Goal: Information Seeking & Learning: Find specific fact

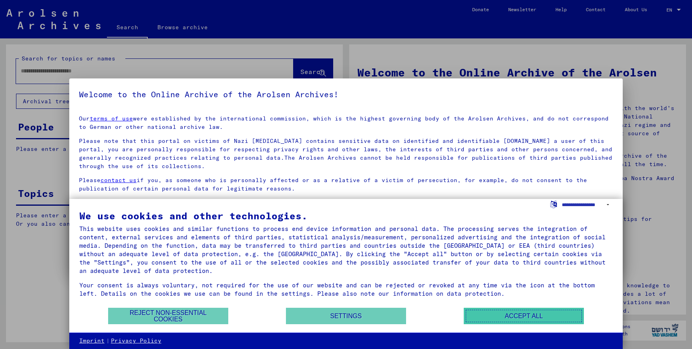
click at [536, 312] on button "Accept all" at bounding box center [524, 316] width 120 height 16
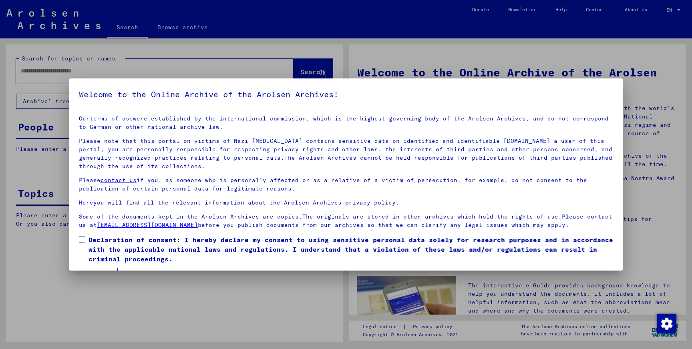
scroll to position [22, 0]
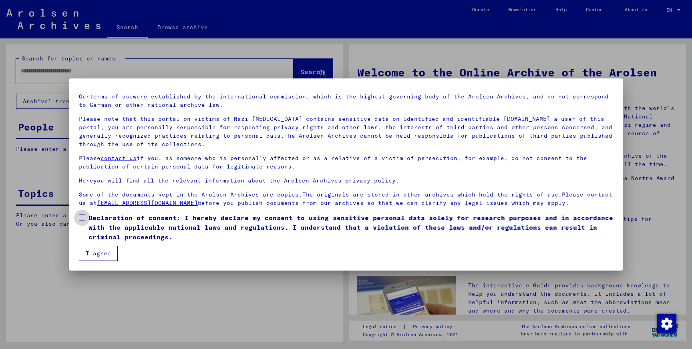
click at [84, 218] on span at bounding box center [82, 218] width 6 height 6
click at [98, 255] on button "I agree" at bounding box center [98, 253] width 39 height 15
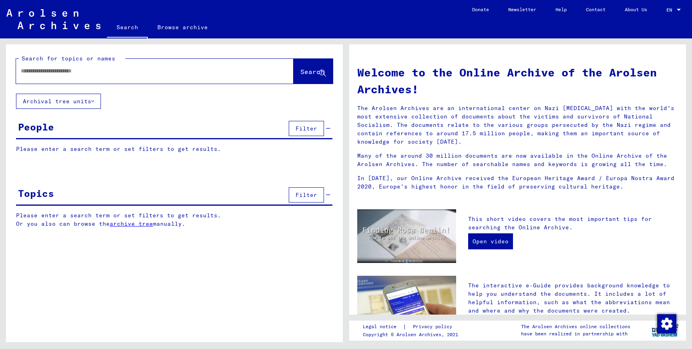
click at [177, 77] on div at bounding box center [142, 71] width 253 height 18
click at [130, 72] on input "text" at bounding box center [145, 71] width 249 height 8
click at [299, 127] on span "Filter" at bounding box center [306, 128] width 22 height 7
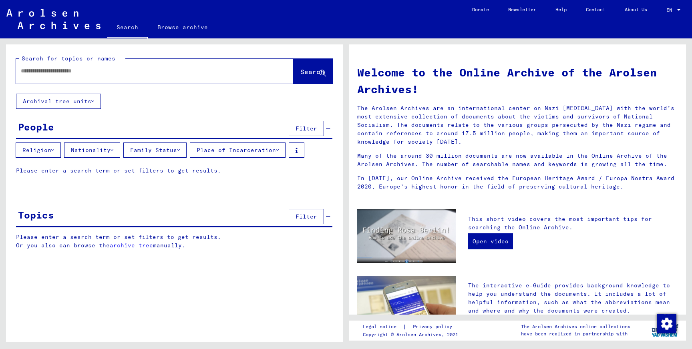
click at [57, 68] on input "text" at bounding box center [145, 71] width 249 height 8
type input "**********"
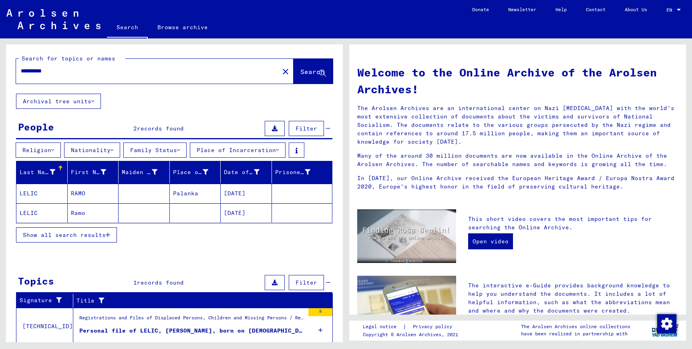
scroll to position [26, 0]
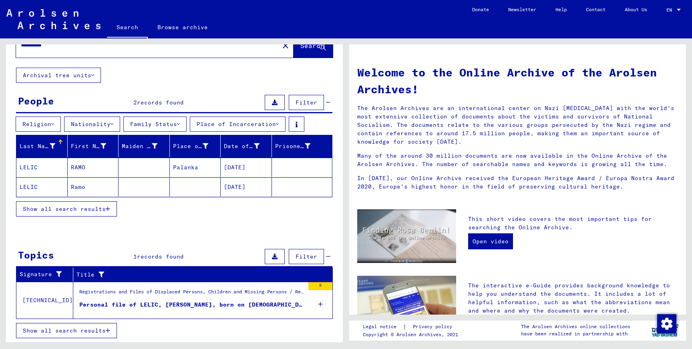
click at [33, 164] on mat-cell "LELIC" at bounding box center [41, 167] width 51 height 19
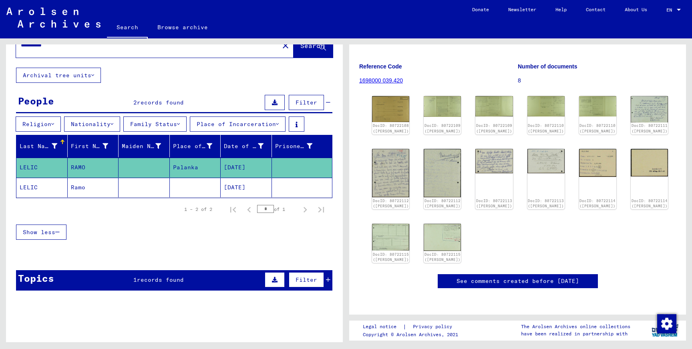
scroll to position [154, 0]
click at [34, 187] on mat-cell "LELIC" at bounding box center [41, 188] width 51 height 20
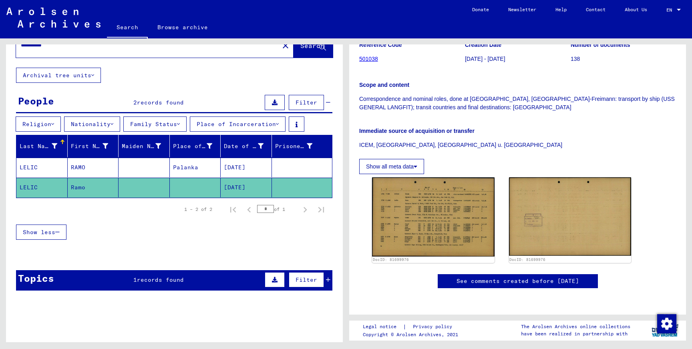
scroll to position [202, 0]
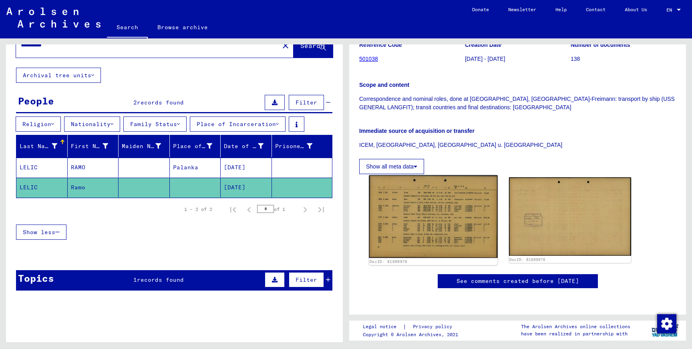
click at [440, 175] on img at bounding box center [433, 216] width 128 height 83
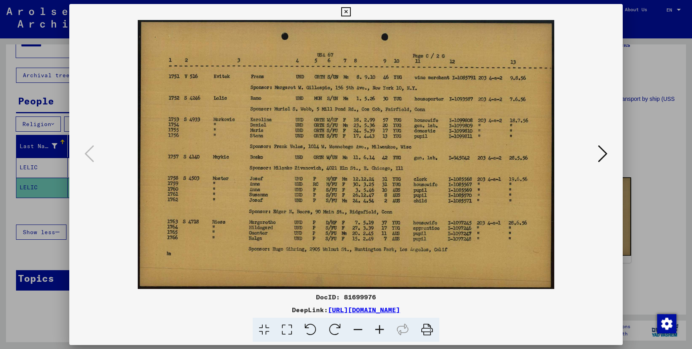
click at [345, 8] on icon at bounding box center [345, 12] width 9 height 10
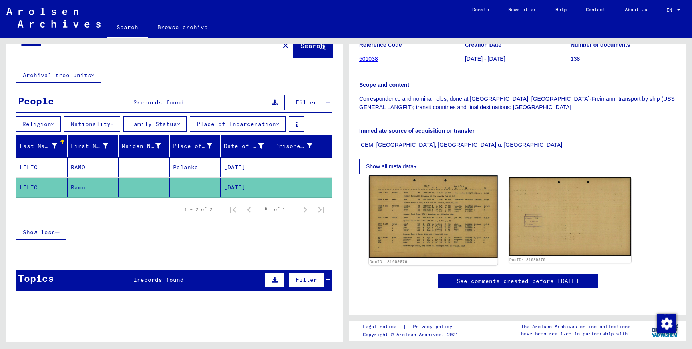
click at [422, 175] on img at bounding box center [433, 216] width 128 height 83
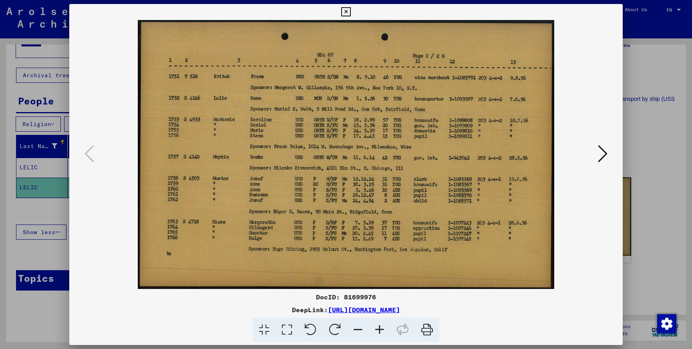
click at [428, 330] on icon at bounding box center [427, 330] width 24 height 24
click at [594, 147] on img at bounding box center [345, 154] width 499 height 269
click at [604, 153] on icon at bounding box center [603, 153] width 10 height 19
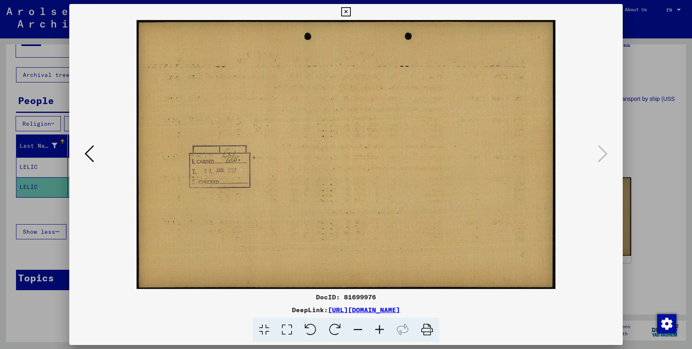
click at [326, 129] on img at bounding box center [345, 154] width 499 height 269
click at [92, 147] on icon at bounding box center [89, 153] width 10 height 19
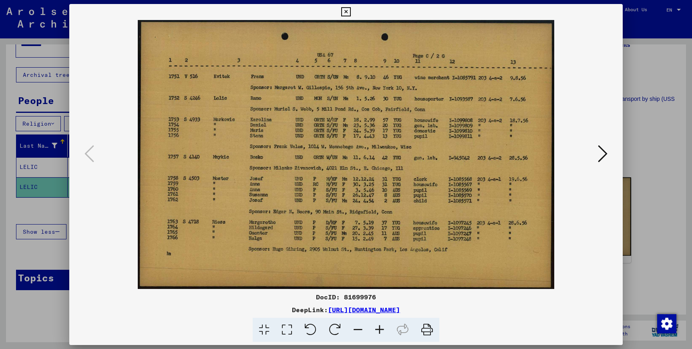
click at [344, 7] on button at bounding box center [346, 12] width 14 height 16
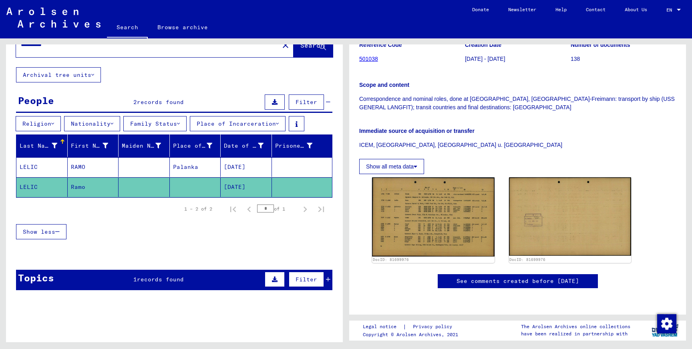
click at [30, 165] on mat-cell "LELIC" at bounding box center [41, 167] width 51 height 20
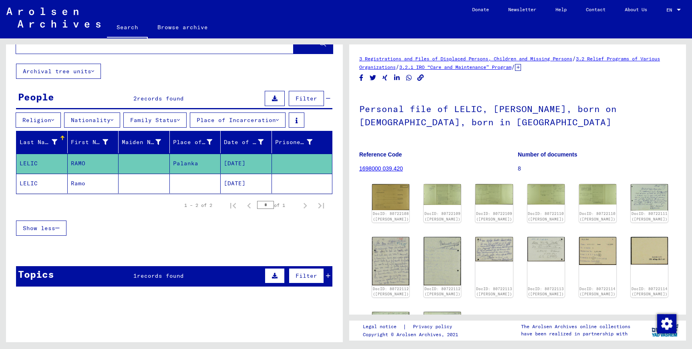
scroll to position [43, 0]
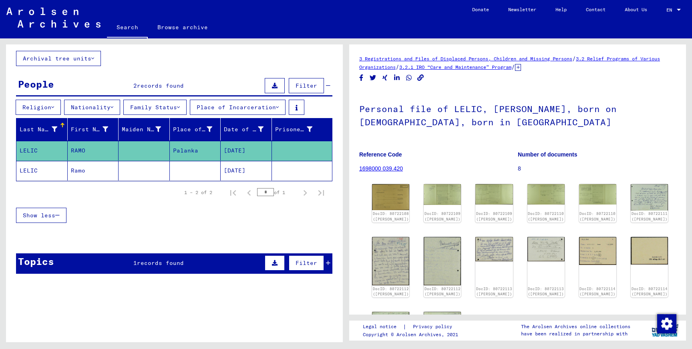
click at [329, 261] on icon at bounding box center [328, 263] width 4 height 6
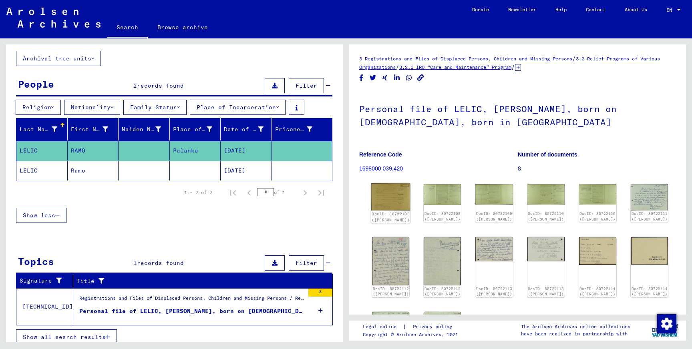
click at [379, 195] on img at bounding box center [390, 197] width 39 height 28
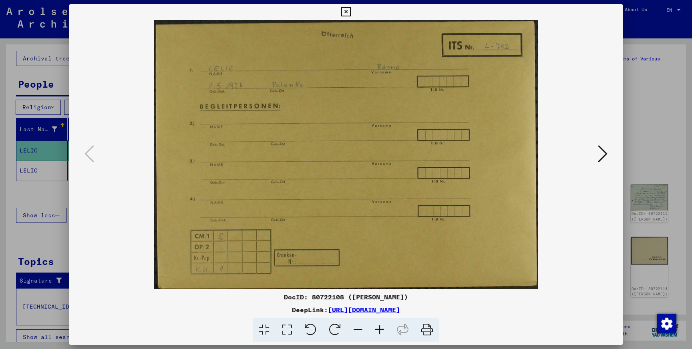
click at [606, 150] on icon at bounding box center [603, 153] width 10 height 19
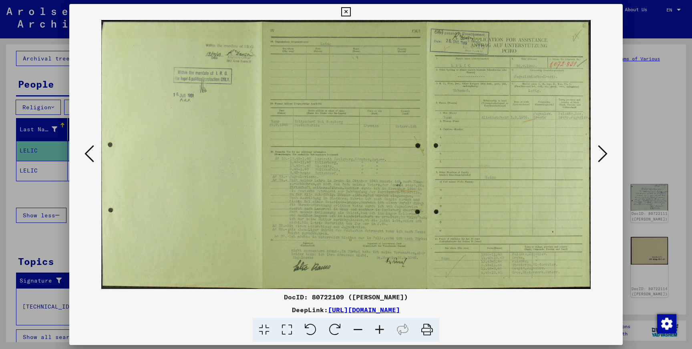
click at [602, 155] on icon at bounding box center [603, 153] width 10 height 19
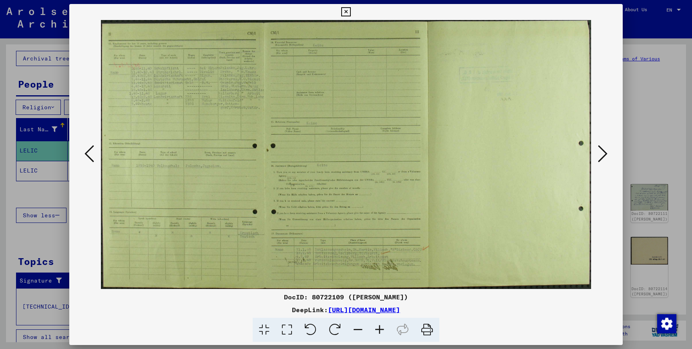
click at [602, 155] on icon at bounding box center [603, 153] width 10 height 19
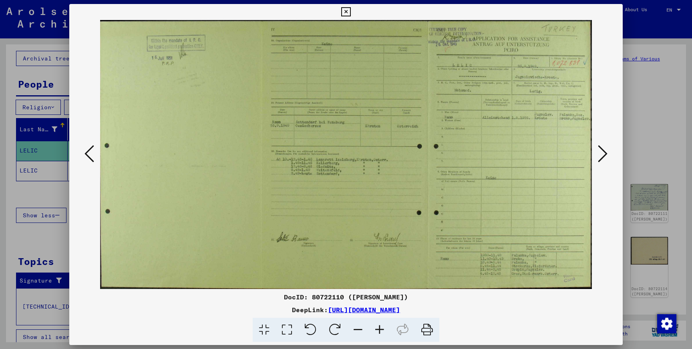
click at [602, 155] on icon at bounding box center [603, 153] width 10 height 19
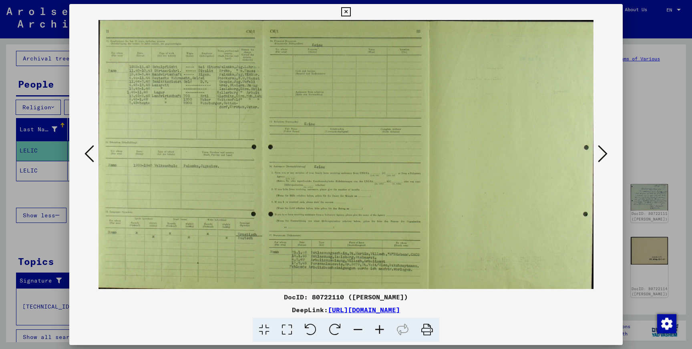
click at [602, 155] on icon at bounding box center [603, 153] width 10 height 19
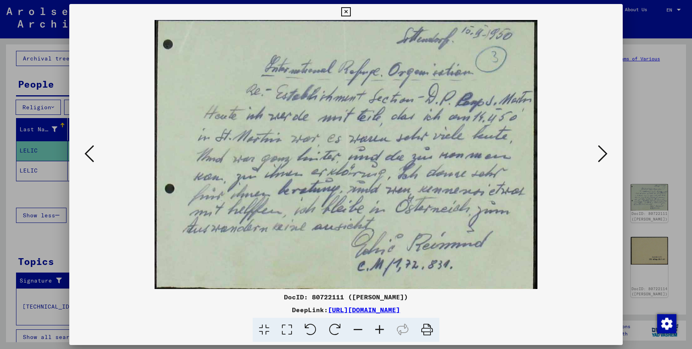
click at [602, 155] on icon at bounding box center [603, 153] width 10 height 19
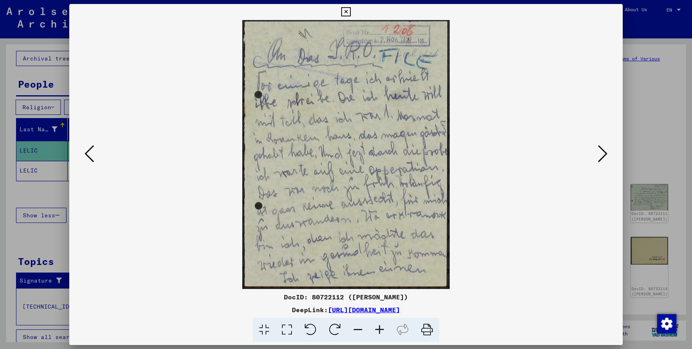
click at [602, 155] on icon at bounding box center [603, 153] width 10 height 19
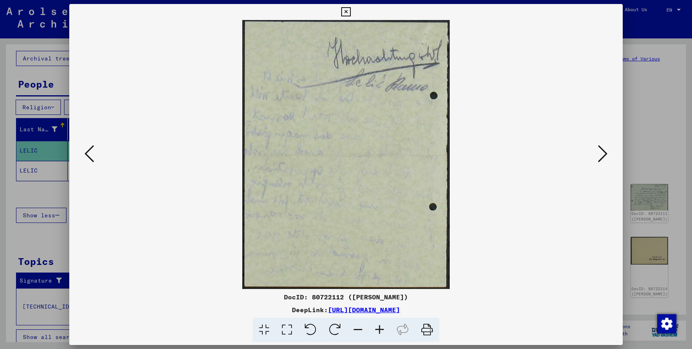
click at [602, 155] on icon at bounding box center [603, 153] width 10 height 19
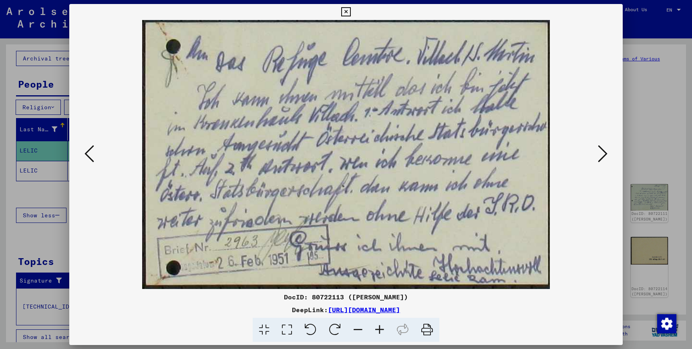
click at [602, 155] on icon at bounding box center [603, 153] width 10 height 19
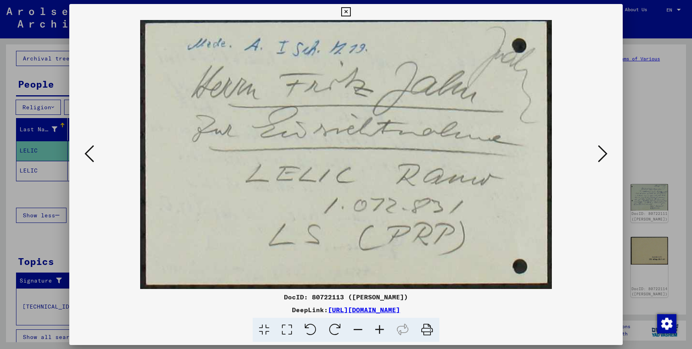
click at [602, 155] on icon at bounding box center [603, 153] width 10 height 19
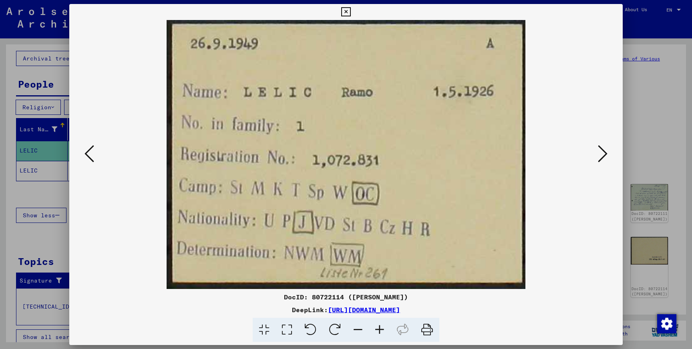
click at [602, 155] on icon at bounding box center [603, 153] width 10 height 19
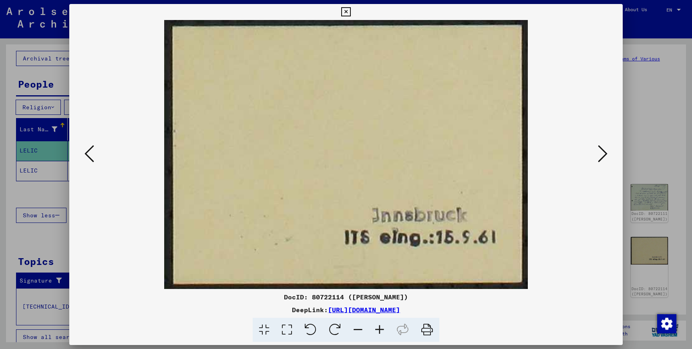
click at [602, 155] on icon at bounding box center [603, 153] width 10 height 19
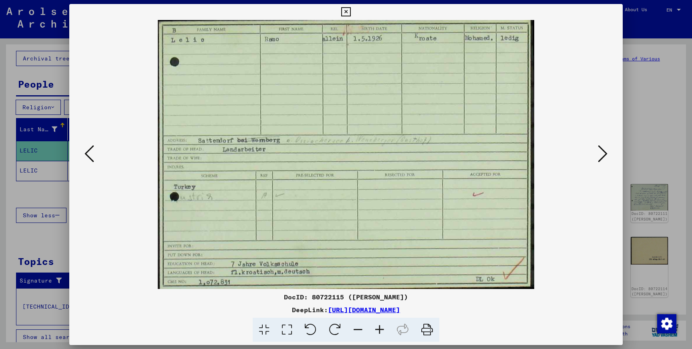
click at [602, 155] on icon at bounding box center [603, 153] width 10 height 19
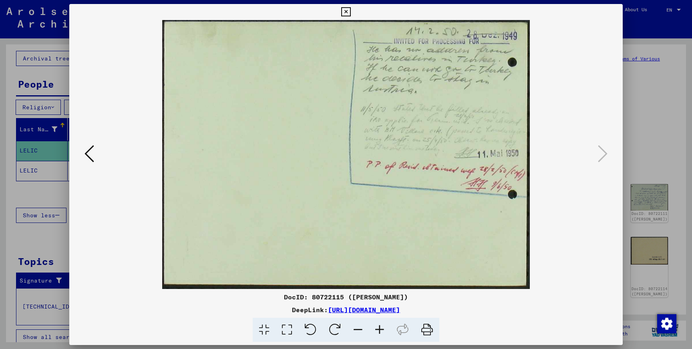
click at [345, 11] on icon at bounding box center [345, 12] width 9 height 10
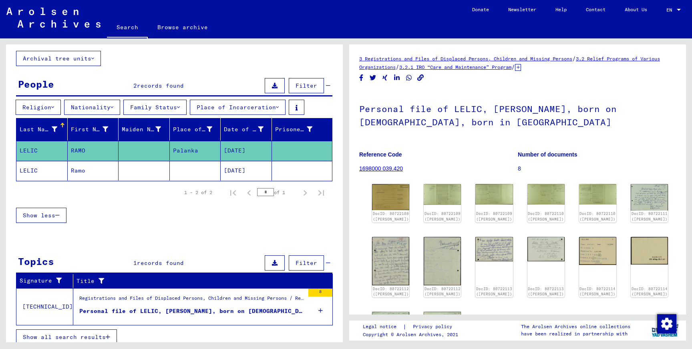
scroll to position [49, 0]
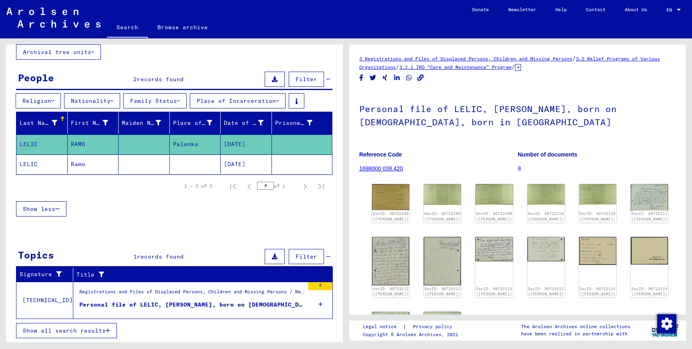
click at [171, 305] on div "Personal file of LELIC, [PERSON_NAME], born on [DEMOGRAPHIC_DATA], born in [GEO…" at bounding box center [191, 305] width 225 height 8
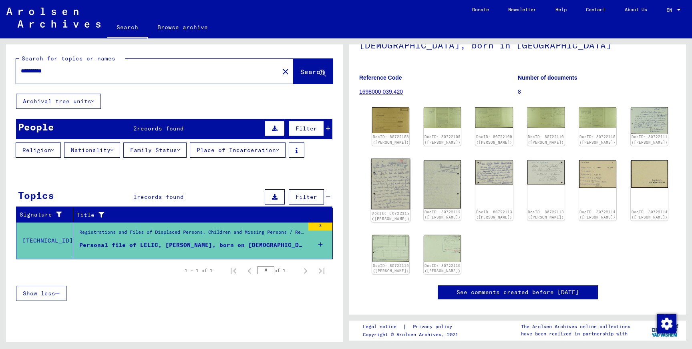
scroll to position [76, 0]
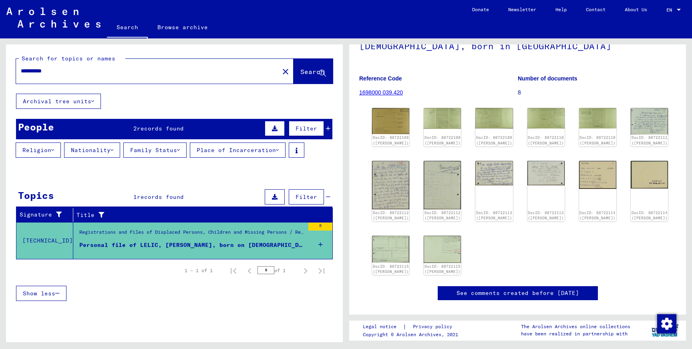
click at [275, 196] on icon at bounding box center [275, 197] width 6 height 6
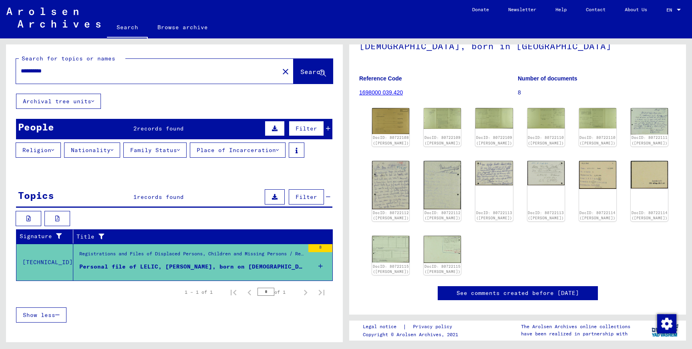
click at [276, 197] on icon at bounding box center [275, 197] width 6 height 6
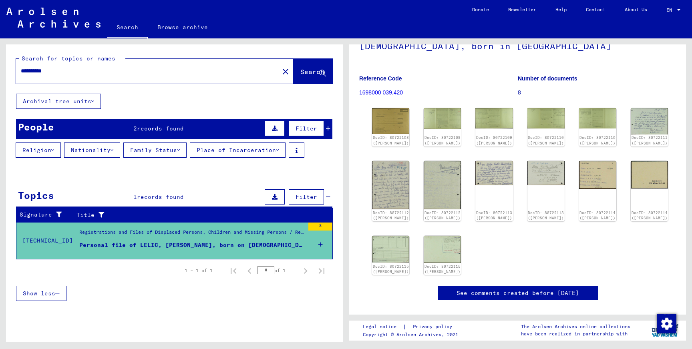
click at [276, 197] on icon at bounding box center [275, 197] width 6 height 6
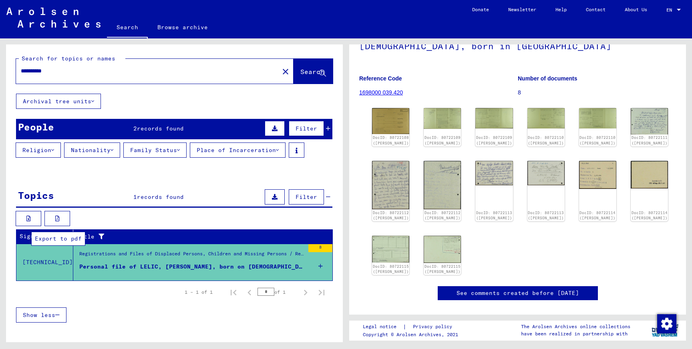
click at [55, 218] on icon at bounding box center [57, 219] width 4 height 6
click at [277, 133] on button at bounding box center [275, 128] width 20 height 15
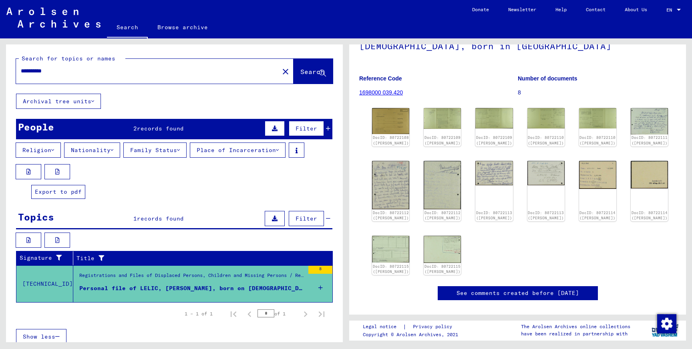
click at [57, 172] on icon at bounding box center [57, 172] width 4 height 6
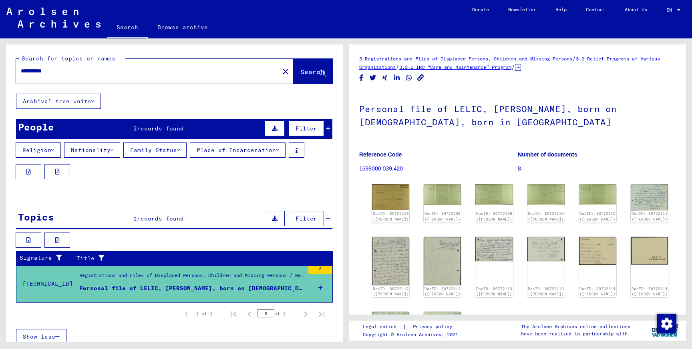
click at [279, 129] on button at bounding box center [275, 128] width 20 height 15
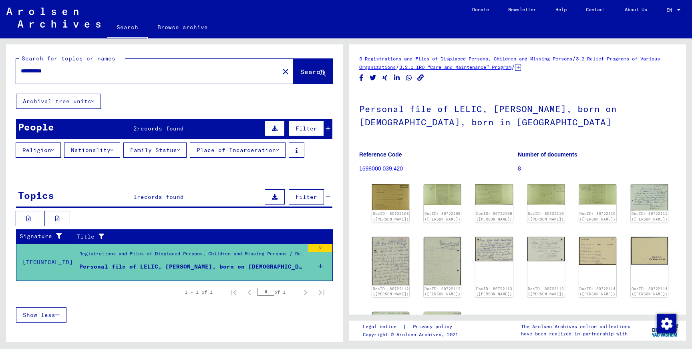
click at [279, 129] on button at bounding box center [275, 128] width 20 height 15
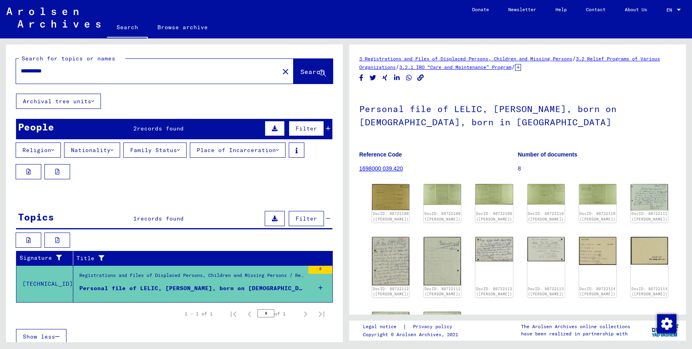
click at [328, 126] on icon at bounding box center [328, 129] width 4 height 6
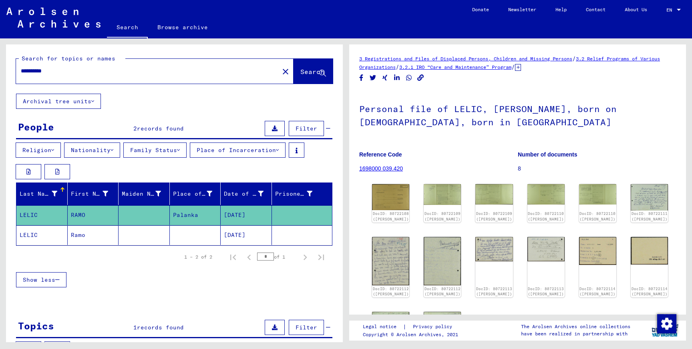
click at [33, 215] on mat-cell "LELIC" at bounding box center [41, 215] width 51 height 20
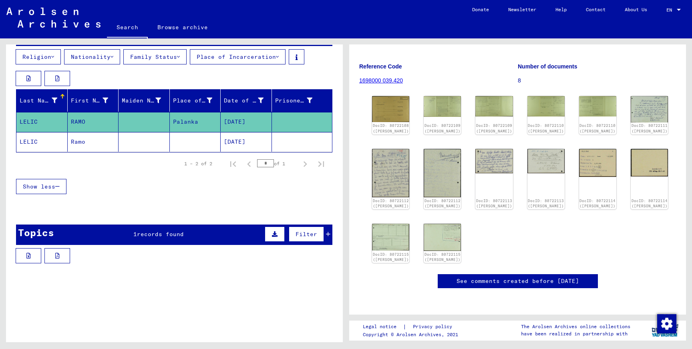
scroll to position [108, 0]
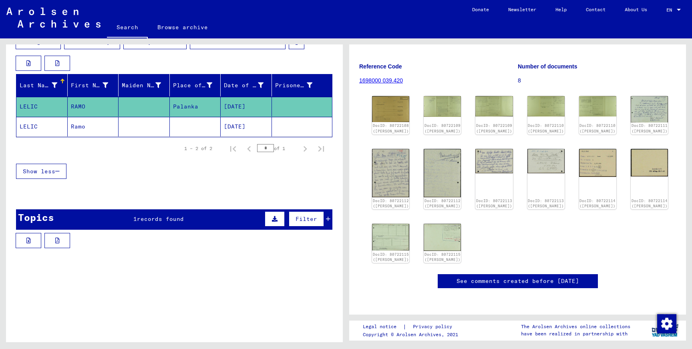
click at [329, 219] on icon at bounding box center [328, 219] width 4 height 6
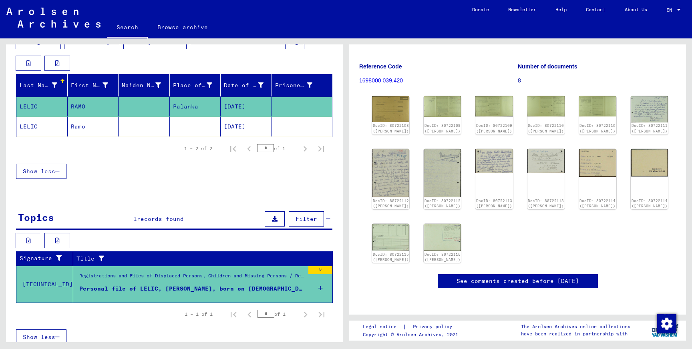
scroll to position [115, 0]
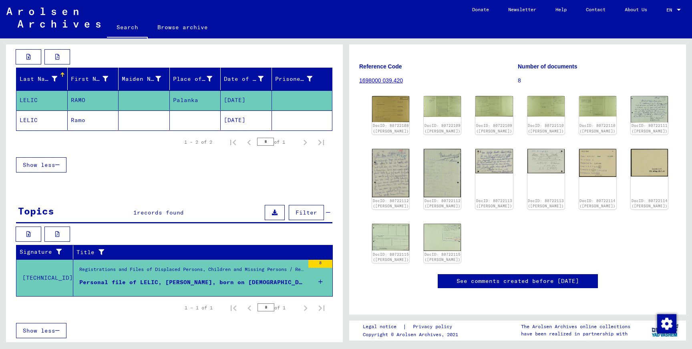
click at [176, 281] on div "Personal file of LELIC, [PERSON_NAME], born on [DEMOGRAPHIC_DATA], born in [GEO…" at bounding box center [191, 282] width 225 height 8
